Goal: Transaction & Acquisition: Purchase product/service

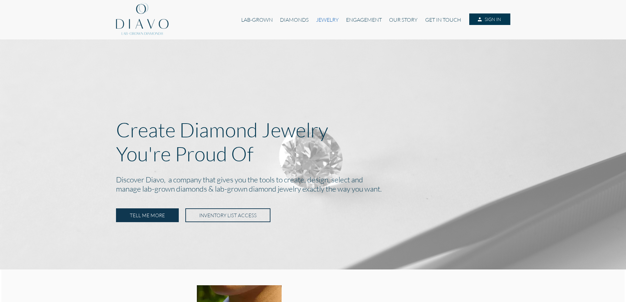
click at [321, 20] on link "JEWELRY" at bounding box center [327, 19] width 30 height 12
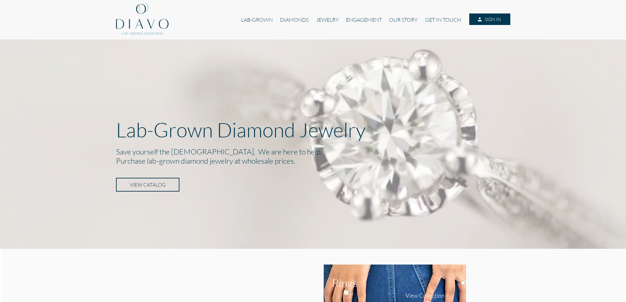
click at [156, 187] on link "VIEW CATALOG" at bounding box center [147, 185] width 63 height 14
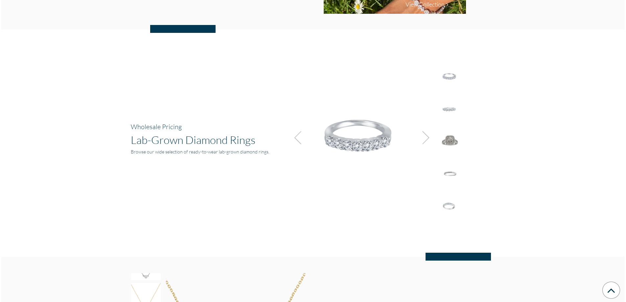
scroll to position [424, 0]
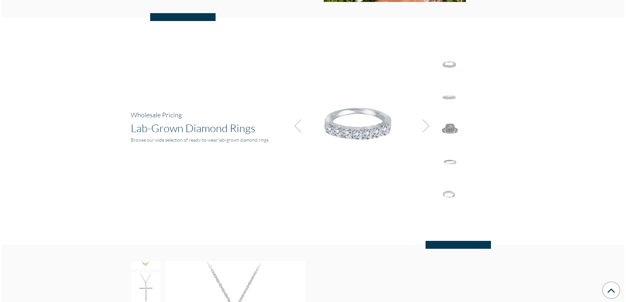
click at [428, 123] on img at bounding box center [424, 126] width 18 height 18
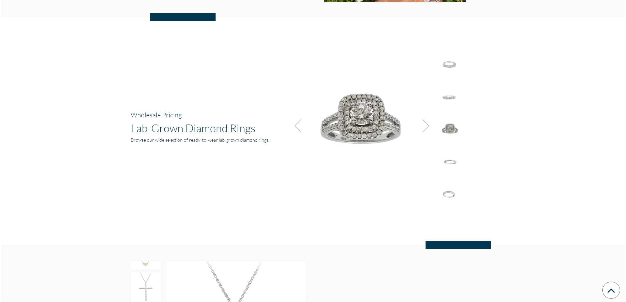
click at [428, 123] on img at bounding box center [424, 126] width 18 height 18
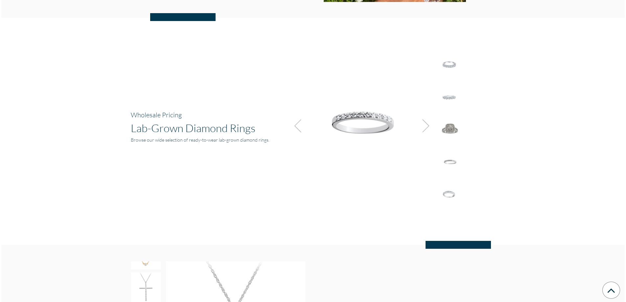
click at [428, 123] on img at bounding box center [424, 126] width 18 height 18
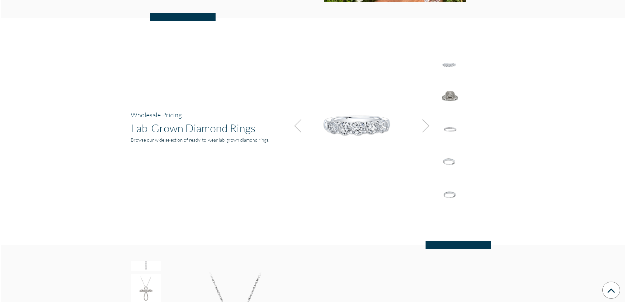
click at [428, 123] on img at bounding box center [424, 126] width 18 height 18
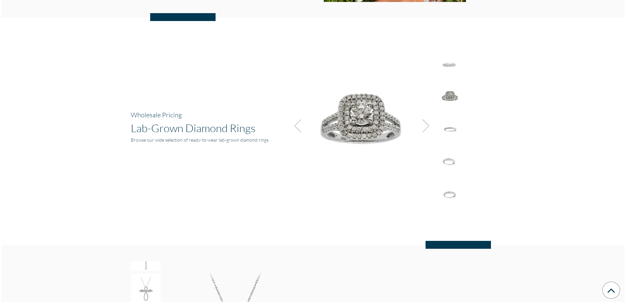
click at [428, 123] on img at bounding box center [424, 126] width 18 height 18
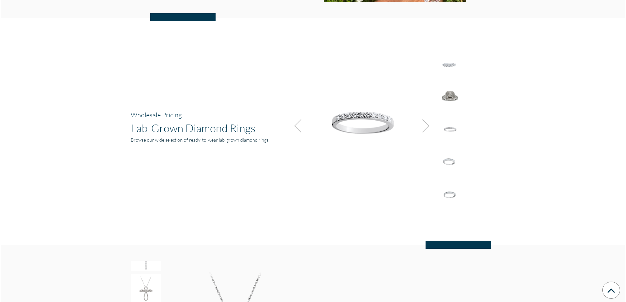
click at [428, 123] on img at bounding box center [424, 126] width 18 height 18
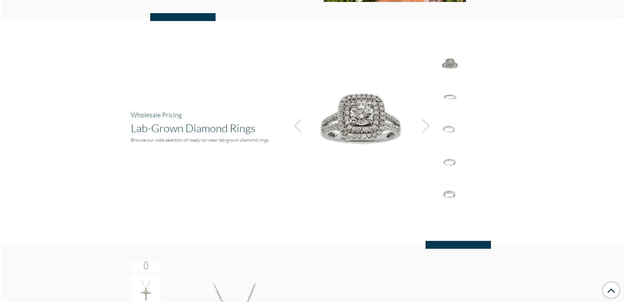
click at [428, 123] on img at bounding box center [424, 126] width 18 height 18
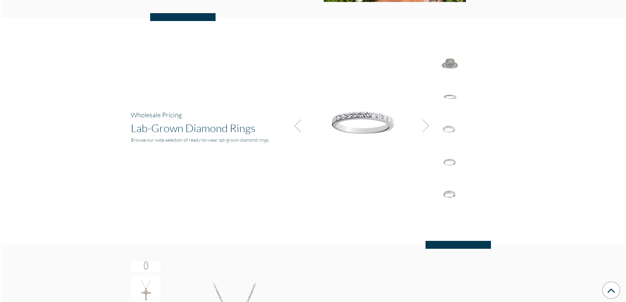
click at [428, 123] on img at bounding box center [424, 126] width 18 height 18
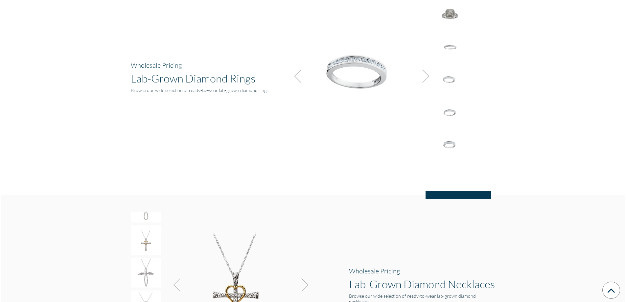
scroll to position [490, 0]
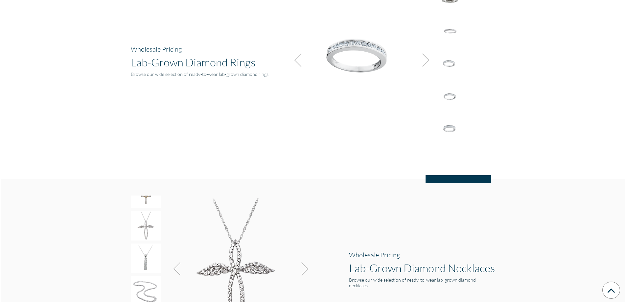
click at [454, 177] on hr at bounding box center [457, 179] width 65 height 8
click at [454, 179] on hr at bounding box center [457, 179] width 65 height 8
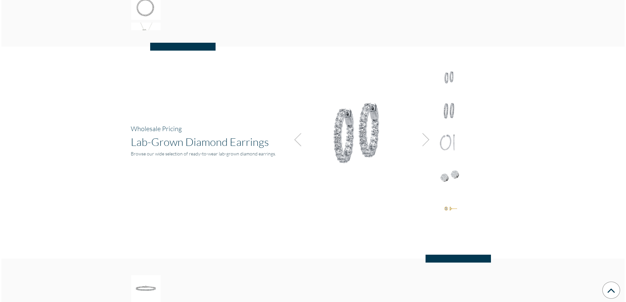
scroll to position [884, 0]
